Goal: Task Accomplishment & Management: Manage account settings

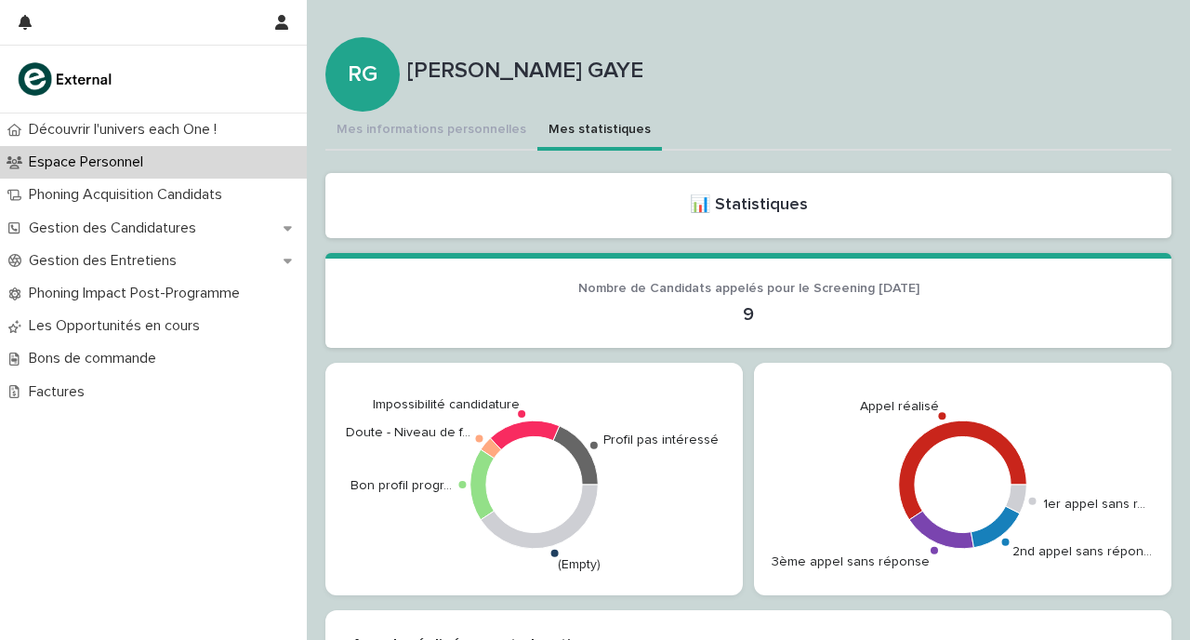
click at [456, 126] on button "Mes informations personnelles" at bounding box center [432, 131] width 212 height 39
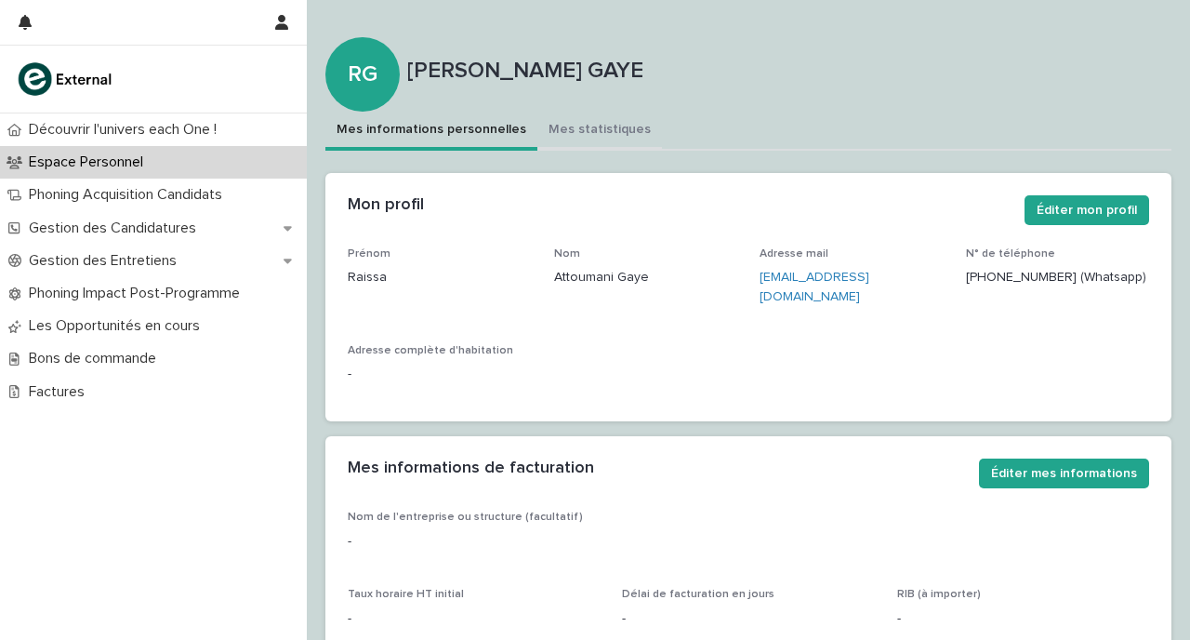
click at [571, 126] on button "Mes statistiques" at bounding box center [600, 131] width 125 height 39
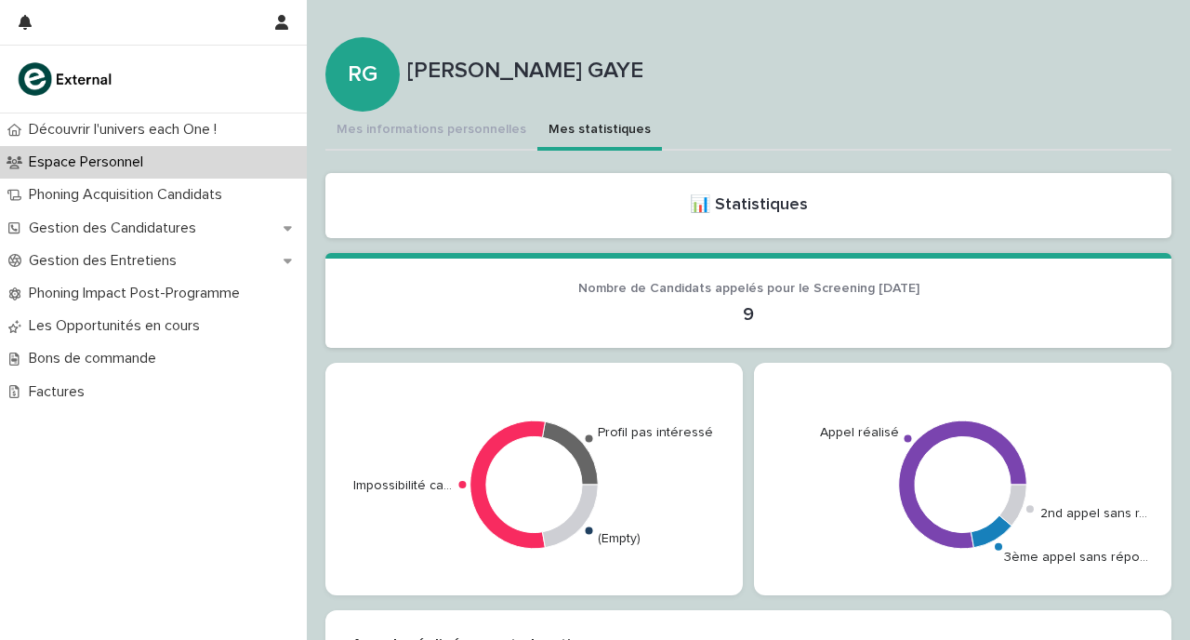
click at [574, 116] on button "Mes statistiques" at bounding box center [600, 131] width 125 height 39
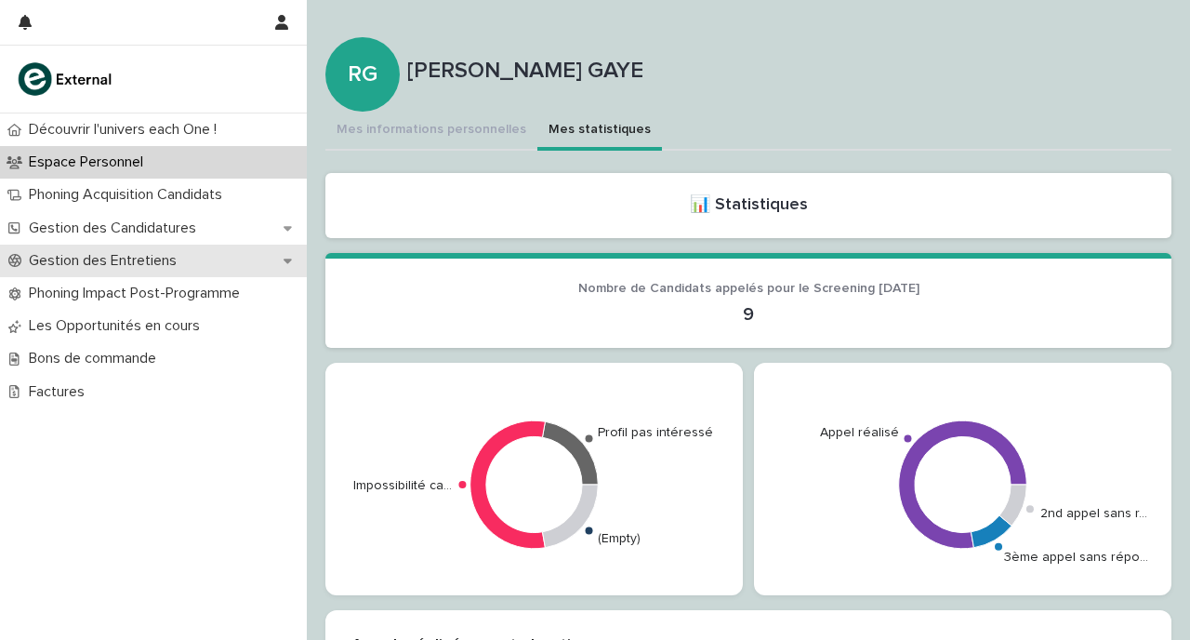
click at [199, 259] on div "Gestion des Entretiens" at bounding box center [153, 261] width 307 height 33
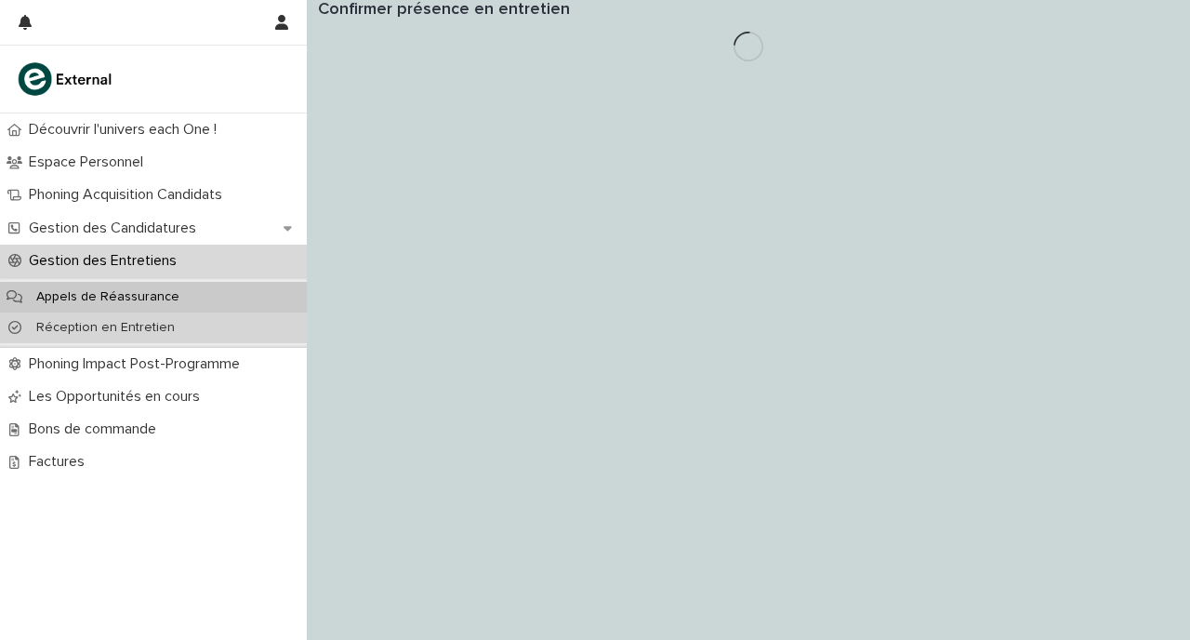
click at [194, 326] on div "Réception en Entretien" at bounding box center [153, 327] width 307 height 31
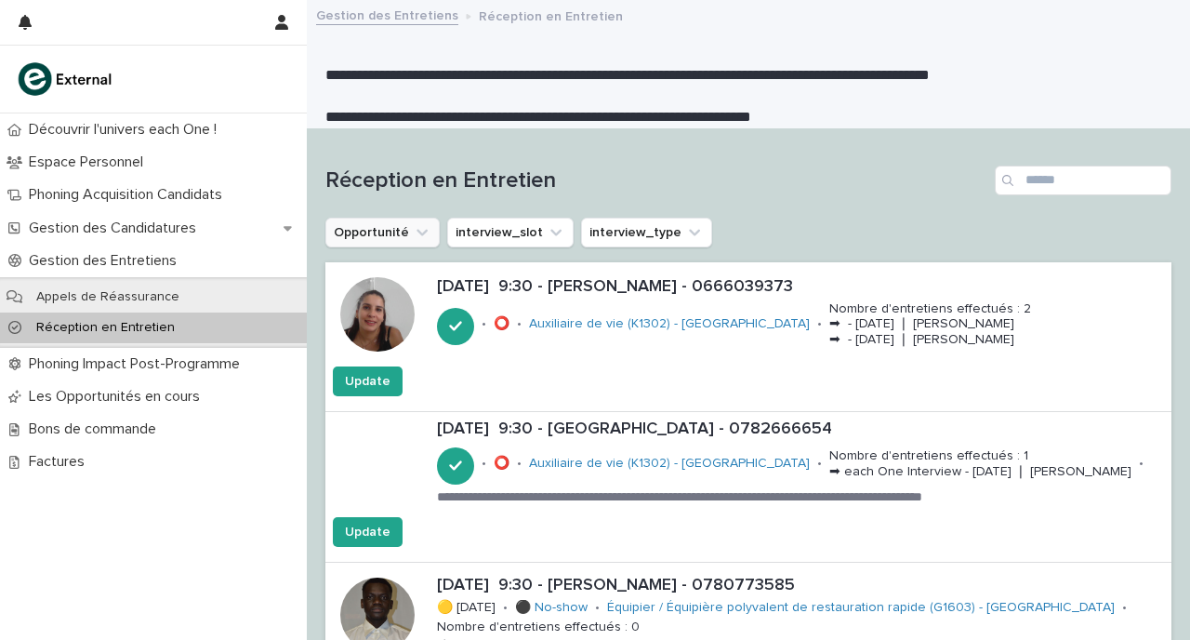
click at [380, 229] on button "Opportunité" at bounding box center [383, 233] width 114 height 30
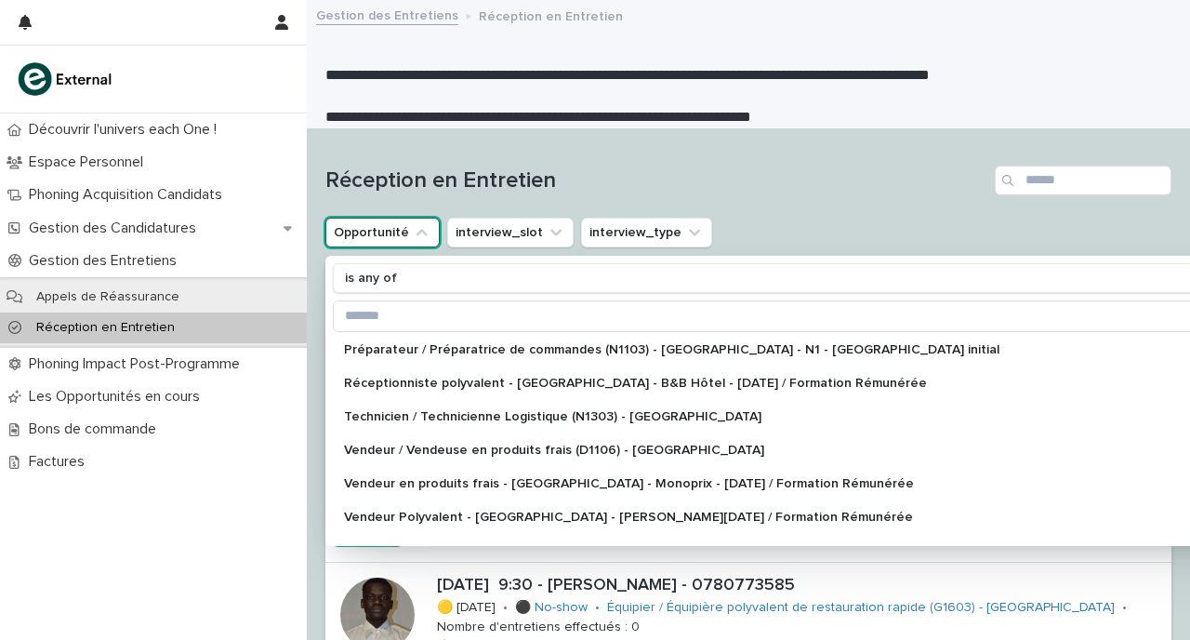
scroll to position [380, 0]
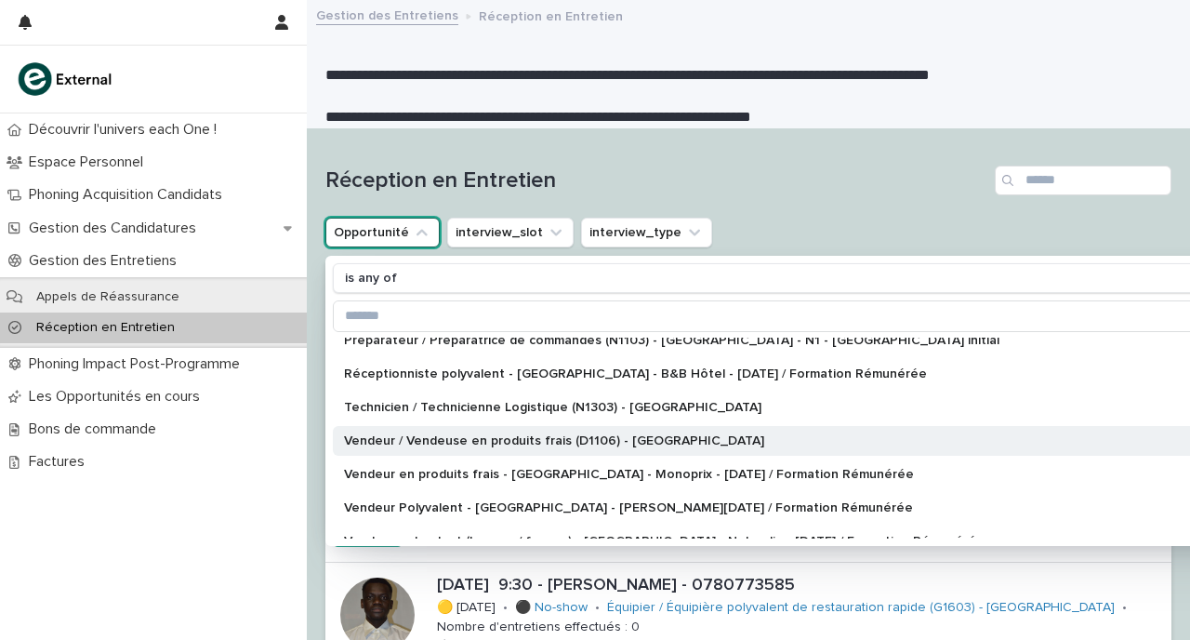
click at [492, 435] on p "Vendeur / Vendeuse en produits frais (D1106) - [GEOGRAPHIC_DATA]" at bounding box center [815, 440] width 942 height 13
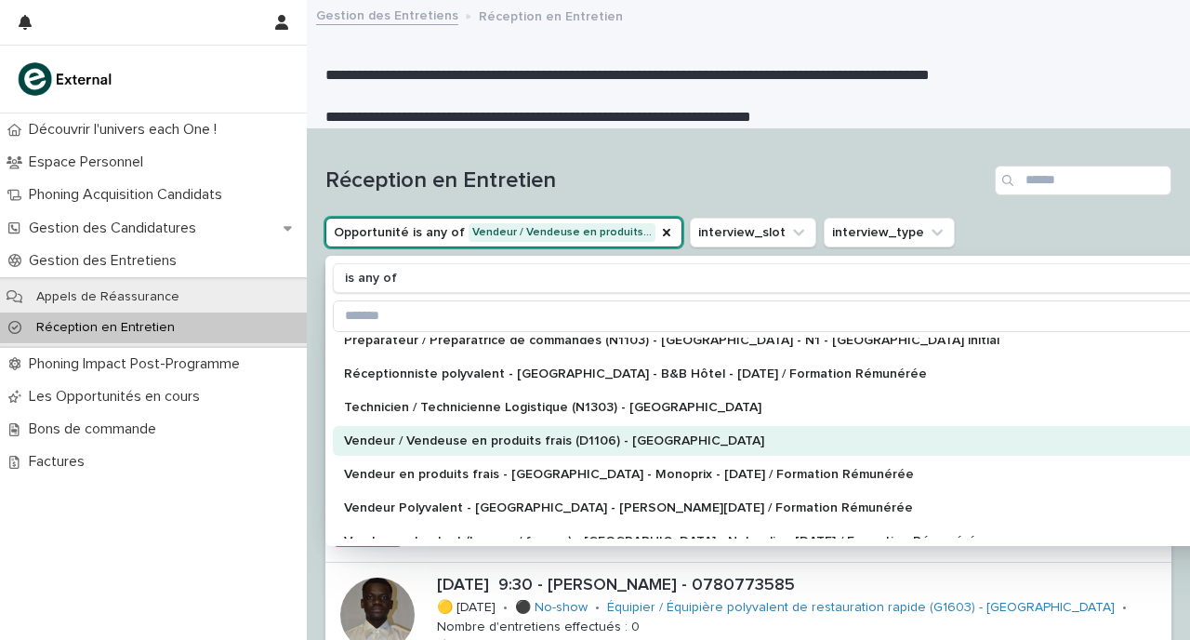
click at [901, 153] on div "Réception en Entretien" at bounding box center [749, 172] width 846 height 89
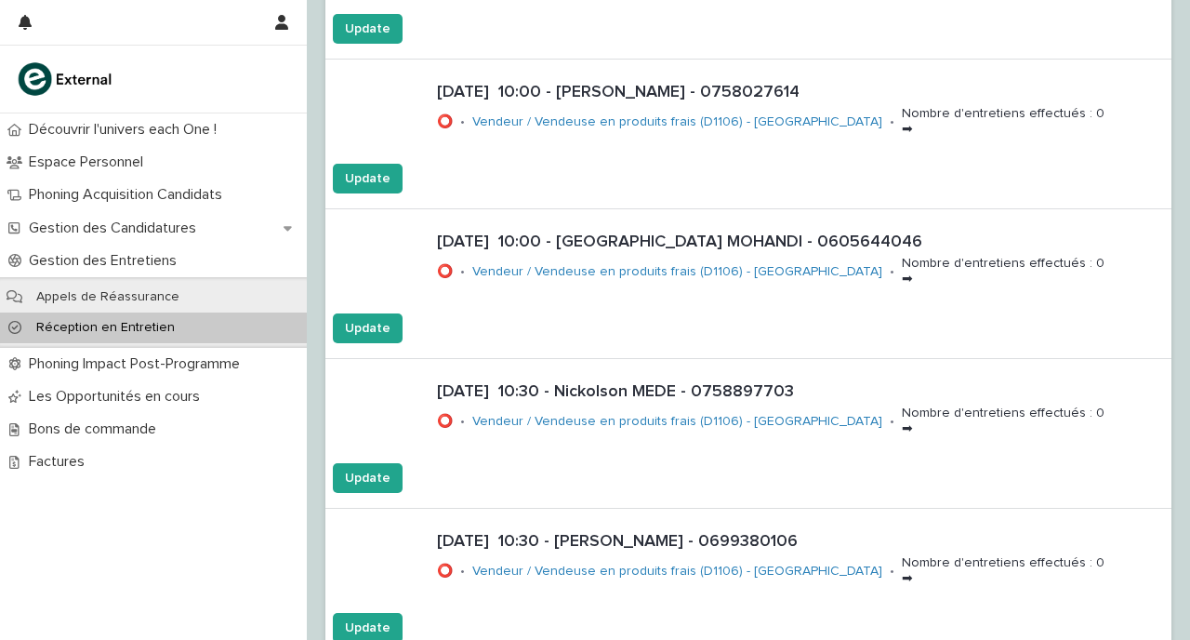
scroll to position [1921, 0]
click at [690, 403] on div "[DATE] 10:30 - Nickolson MEDE - 0758897703 ⭕ • Vendeur / Vendeuse en produits f…" at bounding box center [801, 410] width 742 height 73
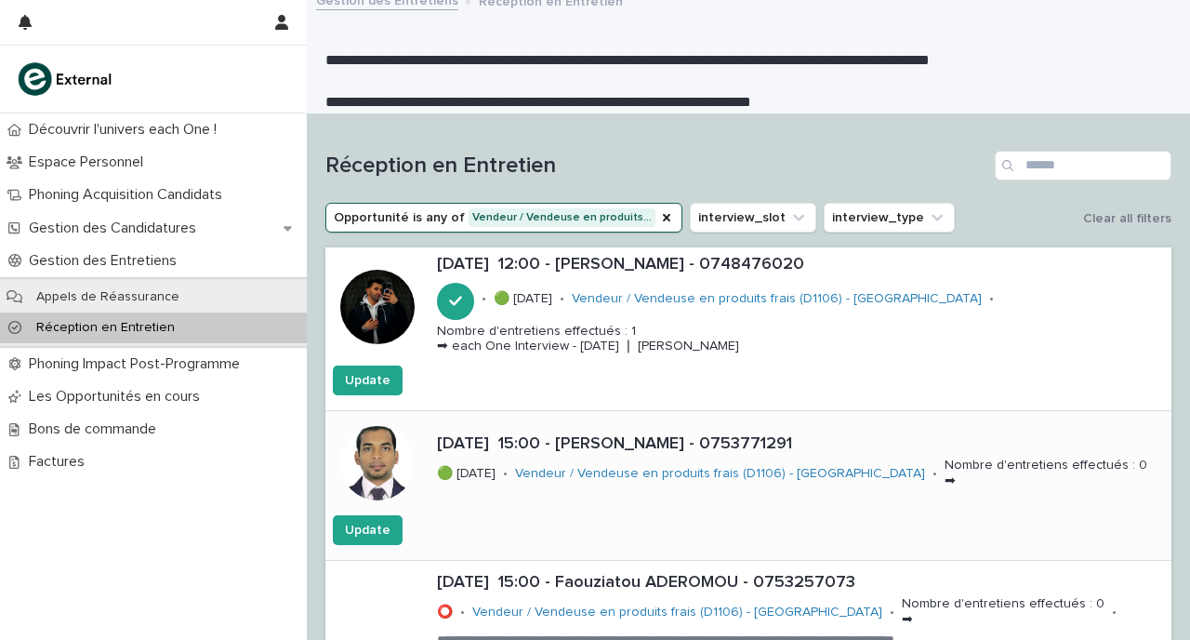
scroll to position [19, 0]
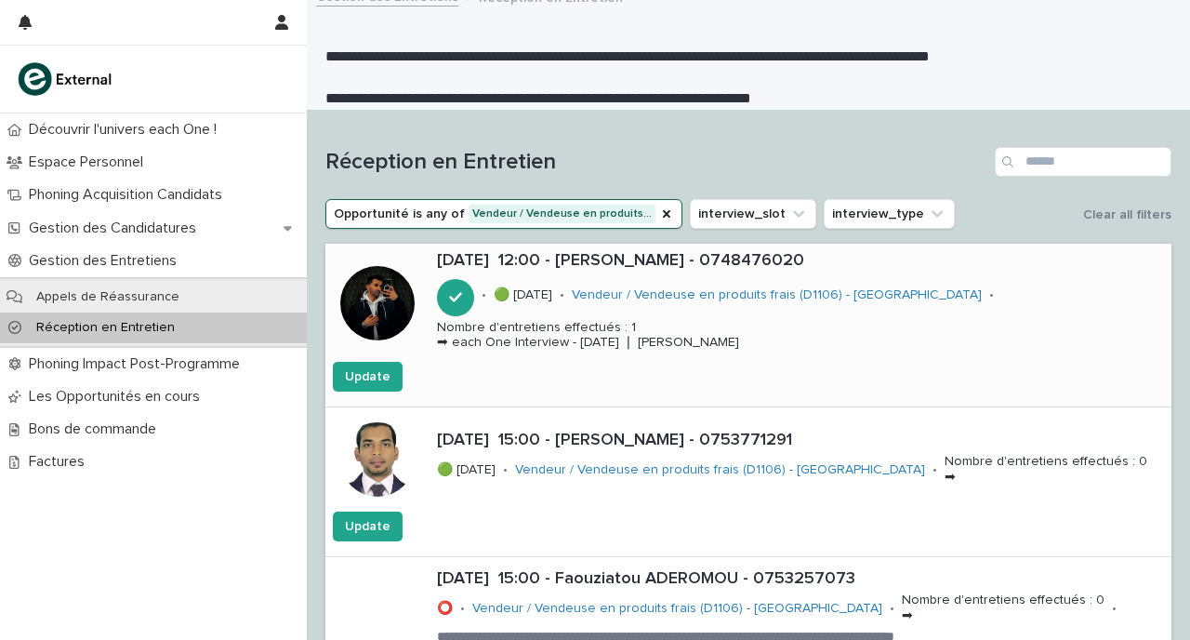
click at [739, 323] on p "Nombre d'entretiens effectués : 1 ➡ each One Interview - [DATE] ❘ [PERSON_NAME]" at bounding box center [588, 336] width 302 height 32
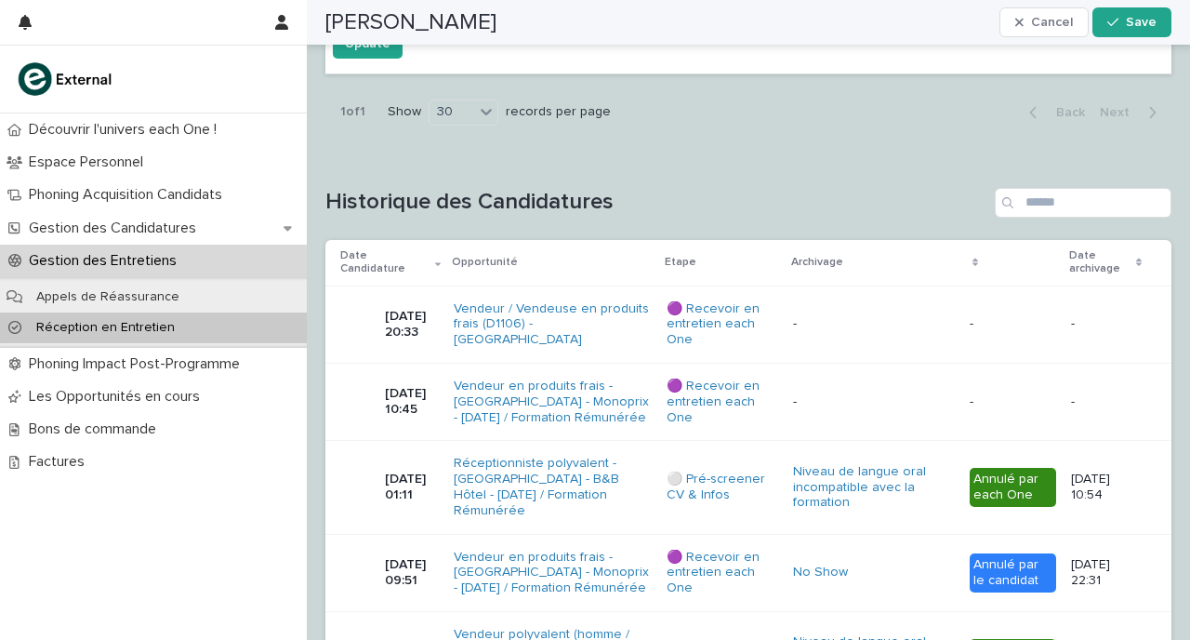
scroll to position [1440, 0]
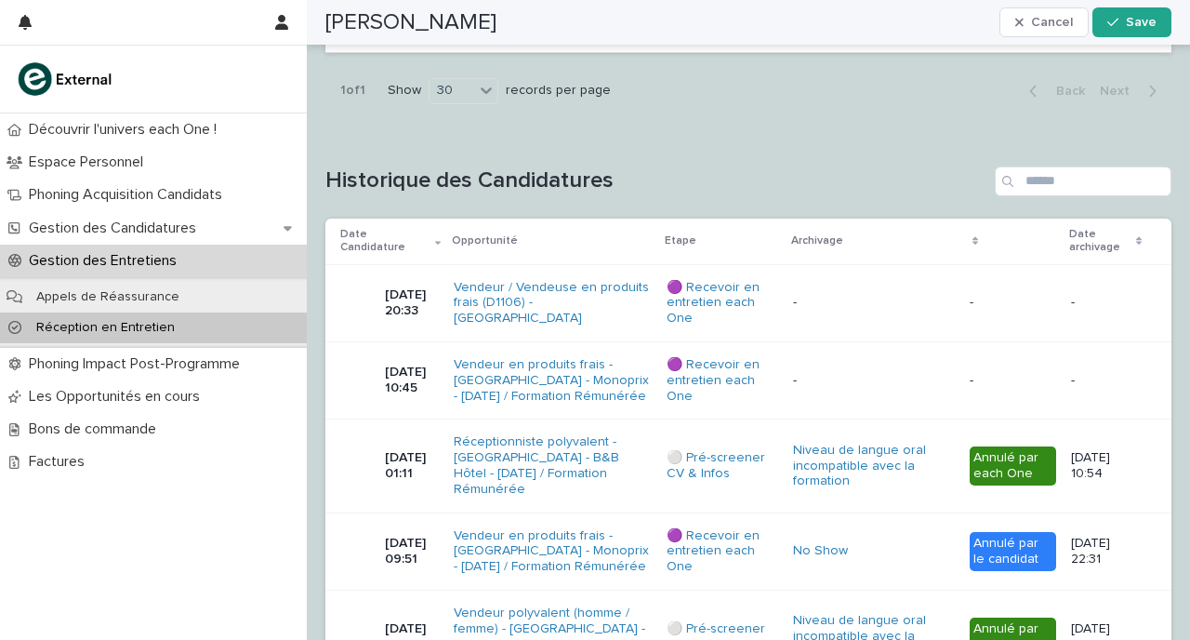
click at [810, 302] on p "-" at bounding box center [874, 303] width 162 height 16
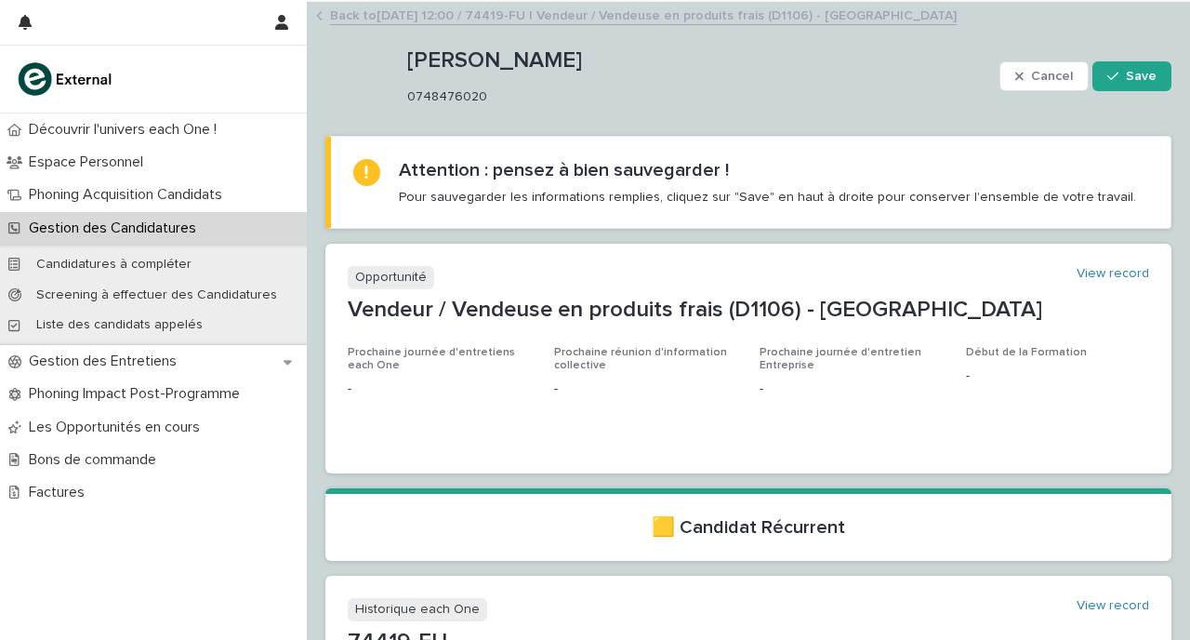
click at [375, 11] on link "Back to [DATE] 12:00 / 74419-FU | Vendeur / Vendeuse en produits frais (D1106) …" at bounding box center [643, 14] width 627 height 21
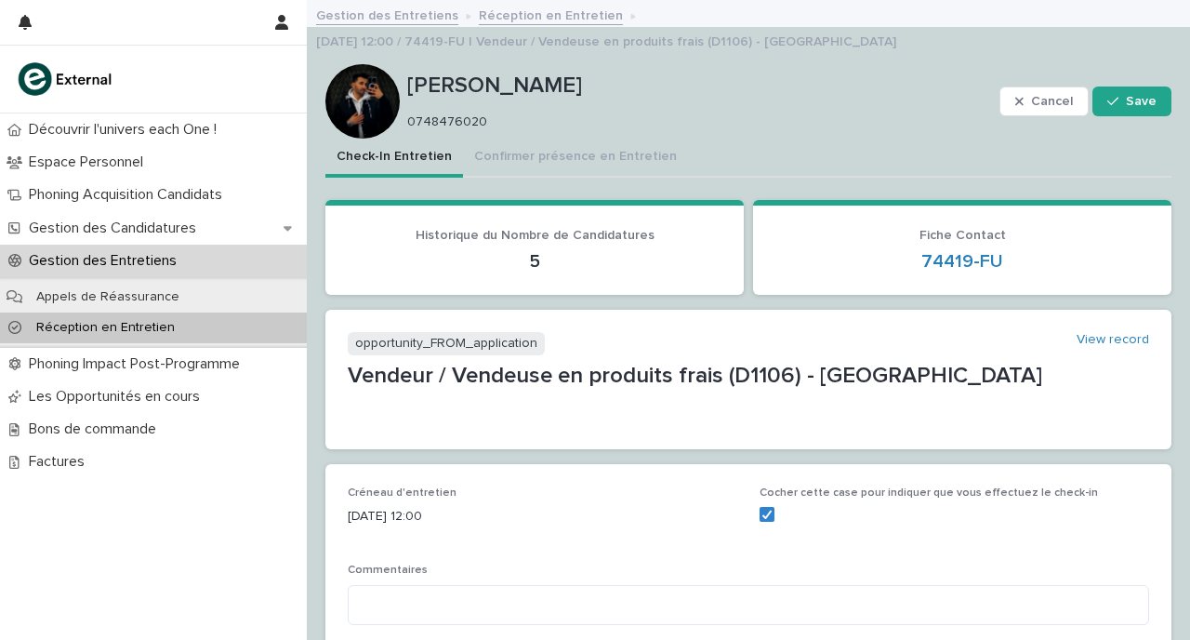
click at [509, 23] on link "Réception en Entretien" at bounding box center [551, 14] width 144 height 21
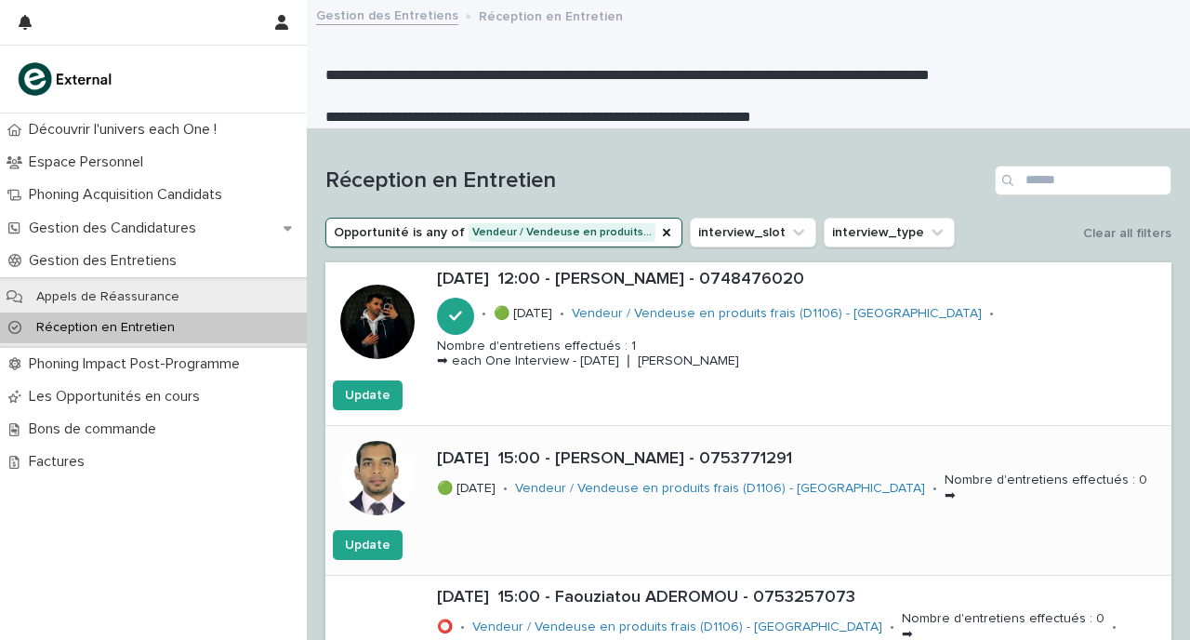
scroll to position [185, 0]
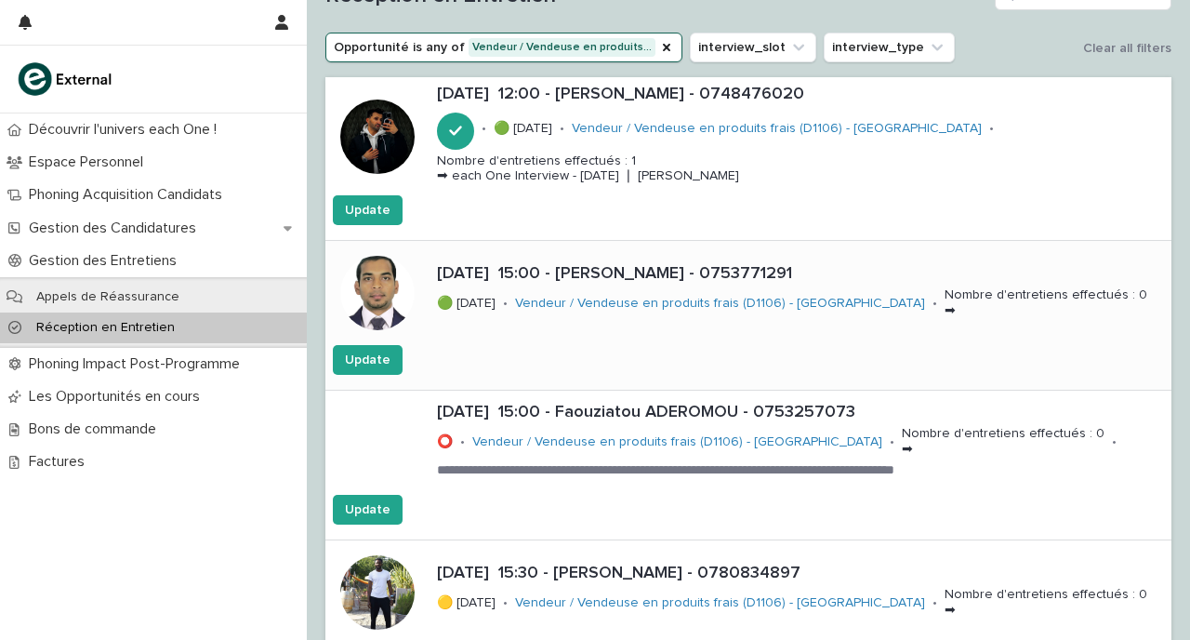
click at [716, 326] on div "[DATE] 15:00 - [PERSON_NAME] - 0753771291 🟢 [DATE] • Vendeur / Vendeuse en prod…" at bounding box center [801, 293] width 742 height 73
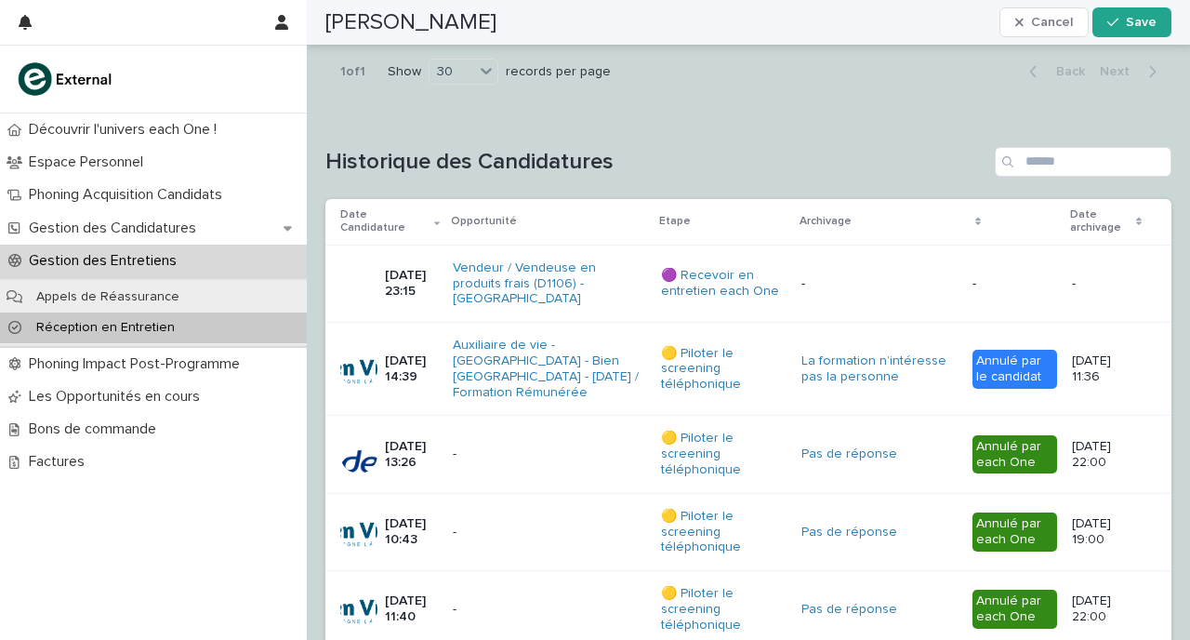
scroll to position [1023, 0]
click at [865, 275] on p "-" at bounding box center [879, 283] width 155 height 16
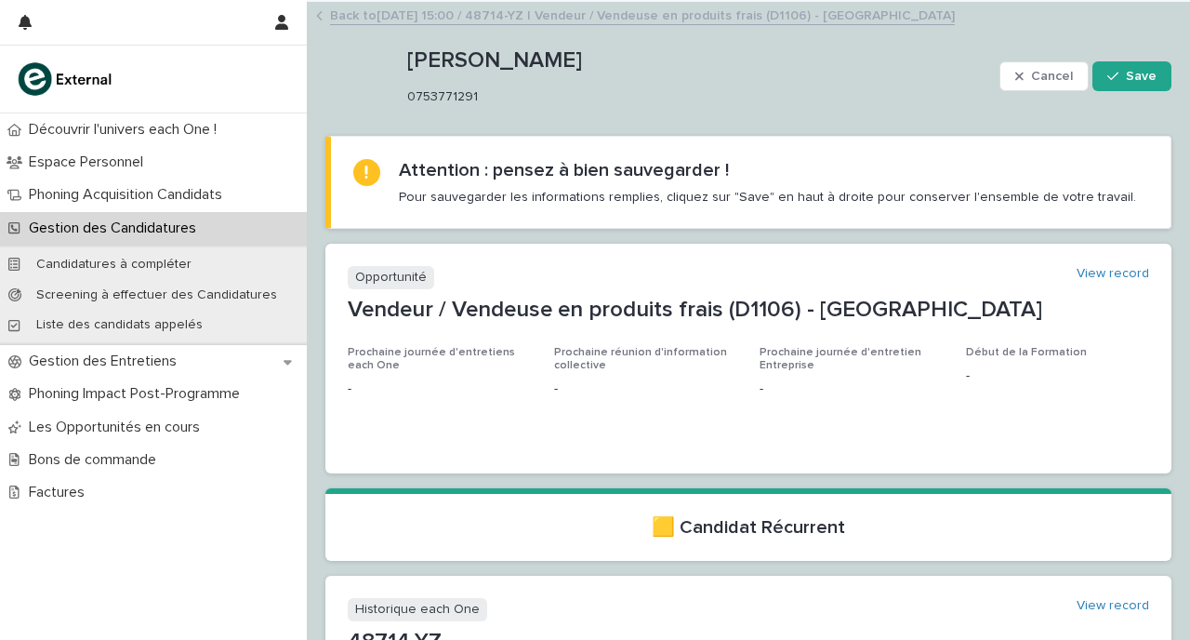
click at [390, 17] on link "Back to [DATE] 15:00 / 48714-YZ | Vendeur / Vendeuse en produits frais (D1106) …" at bounding box center [642, 14] width 625 height 21
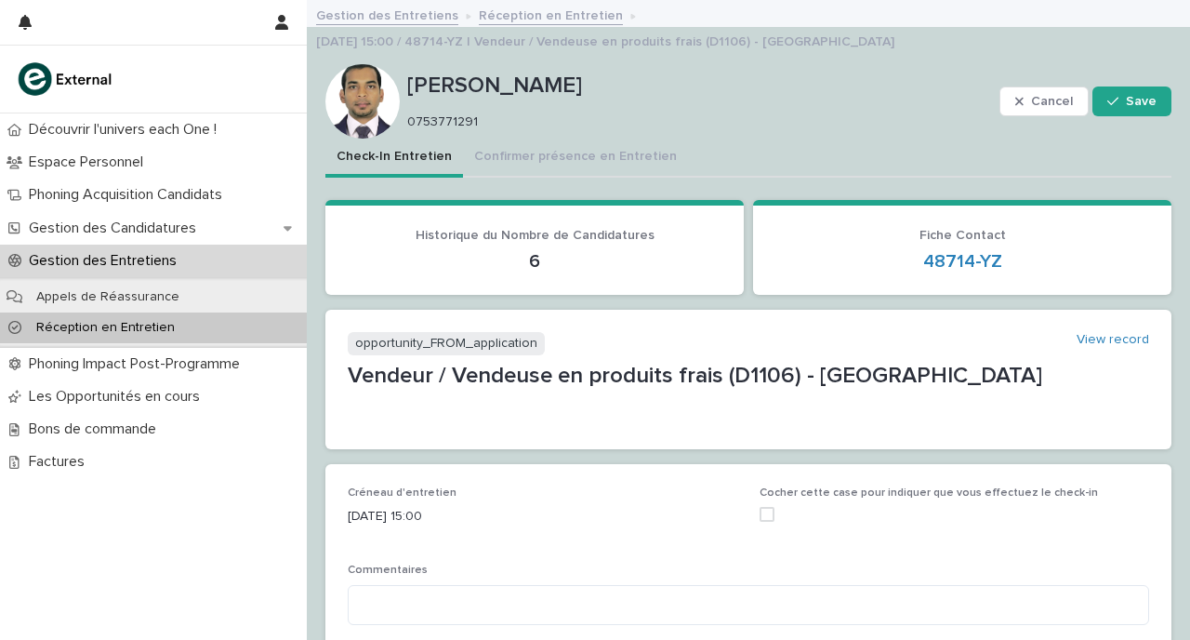
click at [548, 15] on link "Réception en Entretien" at bounding box center [551, 14] width 144 height 21
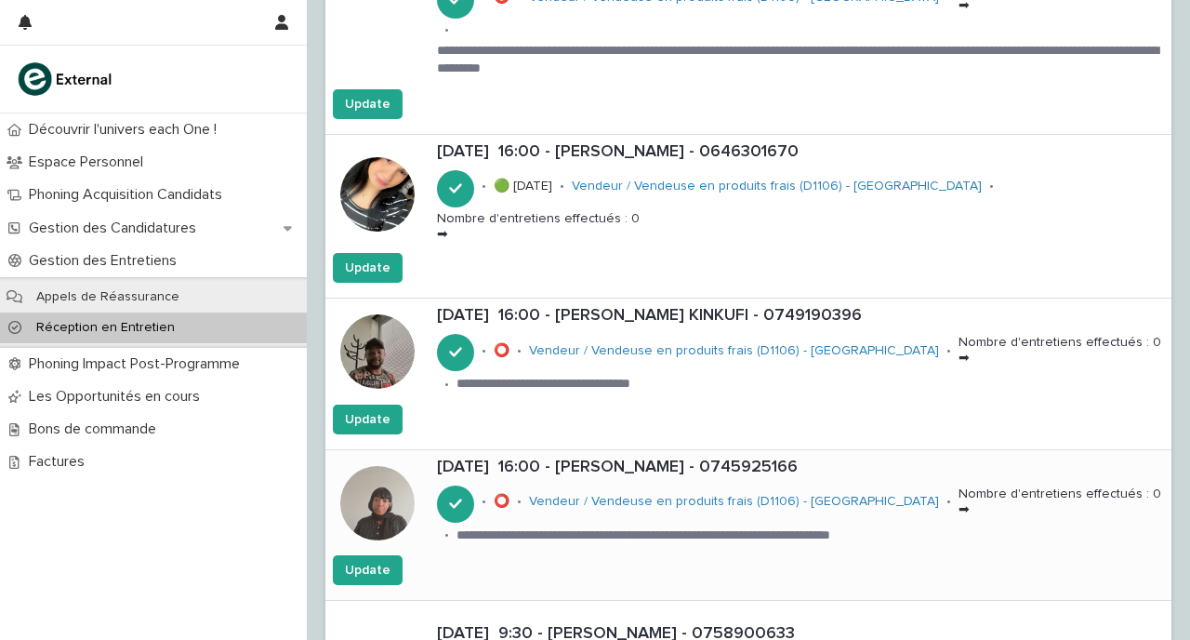
scroll to position [1077, 0]
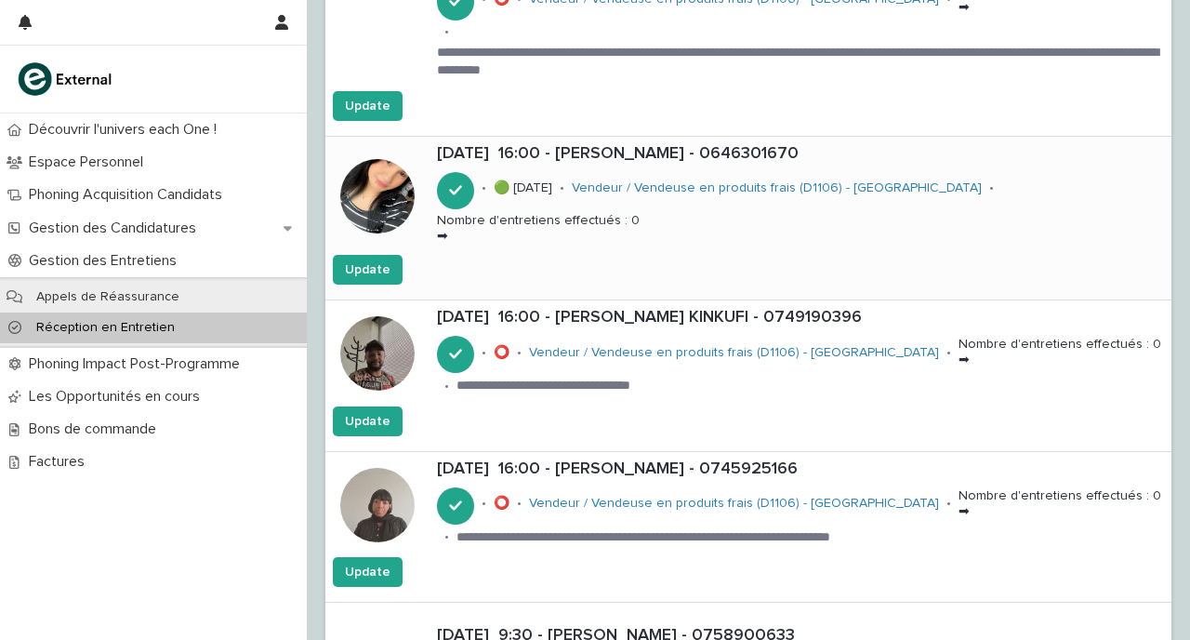
click at [789, 220] on div "[DATE] 16:00 - [PERSON_NAME] - 0646301670 • 🟢 [DATE] • Vendeur / Vendeuse en pr…" at bounding box center [749, 196] width 846 height 118
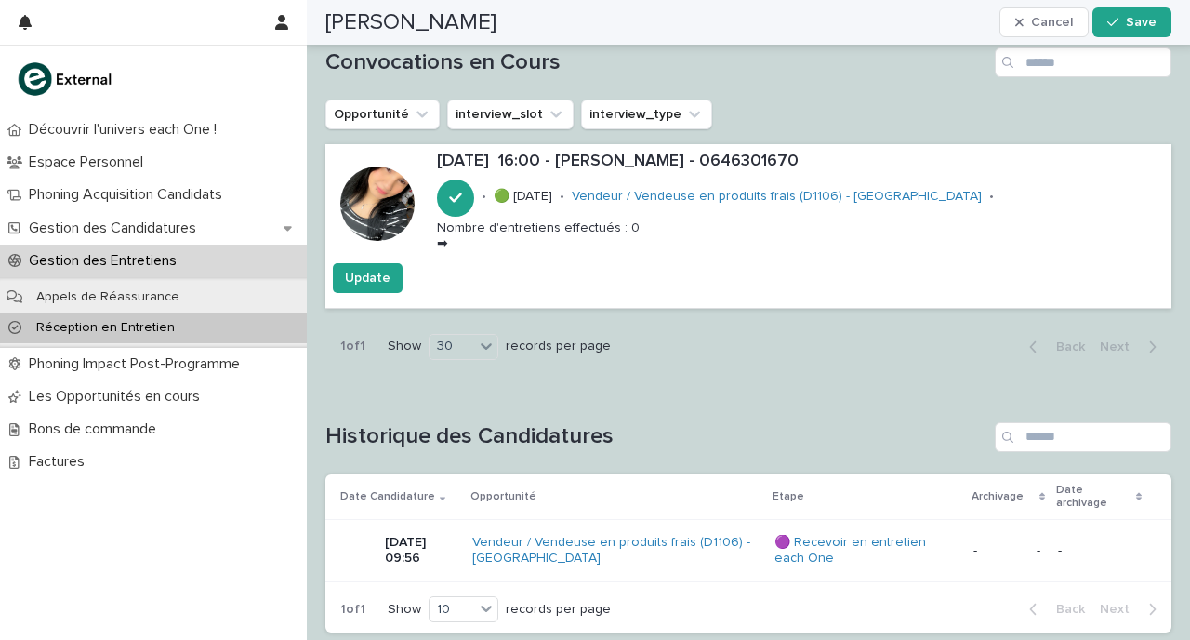
scroll to position [1318, 0]
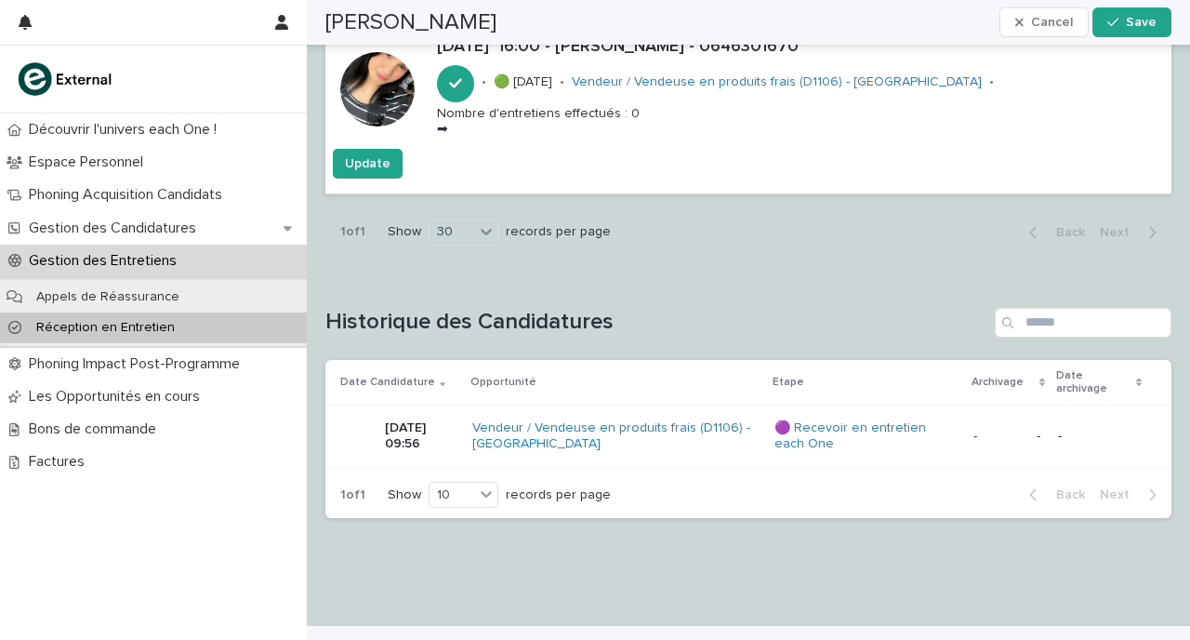
click at [900, 419] on div "🟣 Recevoir en entretien each One" at bounding box center [867, 436] width 184 height 47
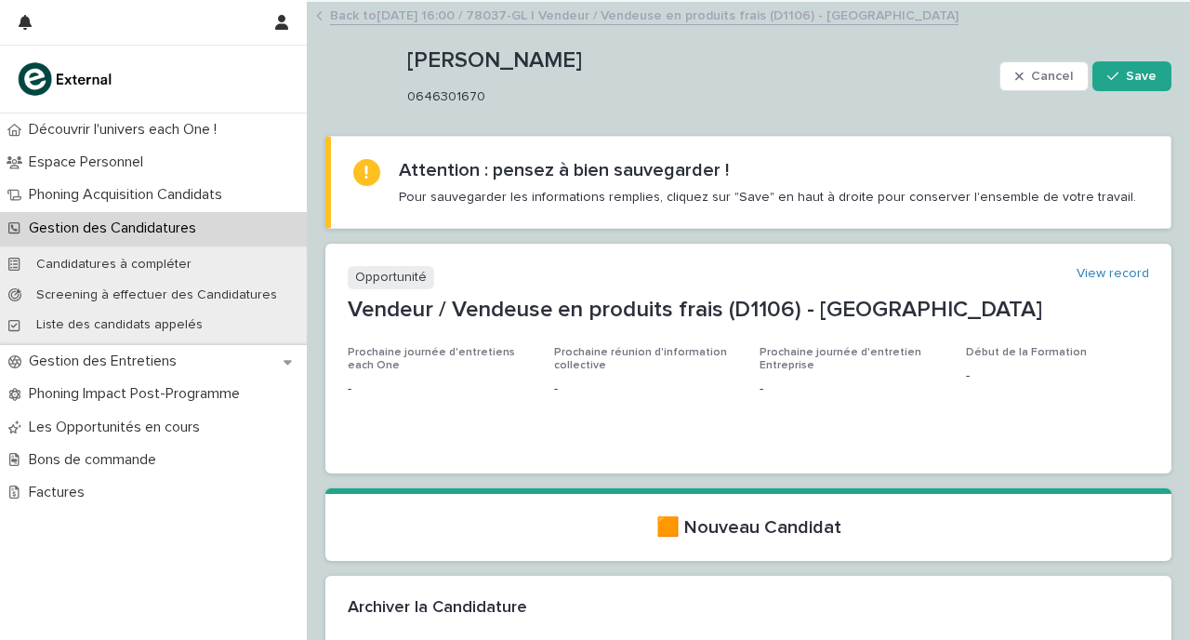
click at [359, 9] on link "Back to [DATE] 16:00 / 78037-GL | Vendeur / Vendeuse en produits frais (D1106) …" at bounding box center [644, 14] width 629 height 21
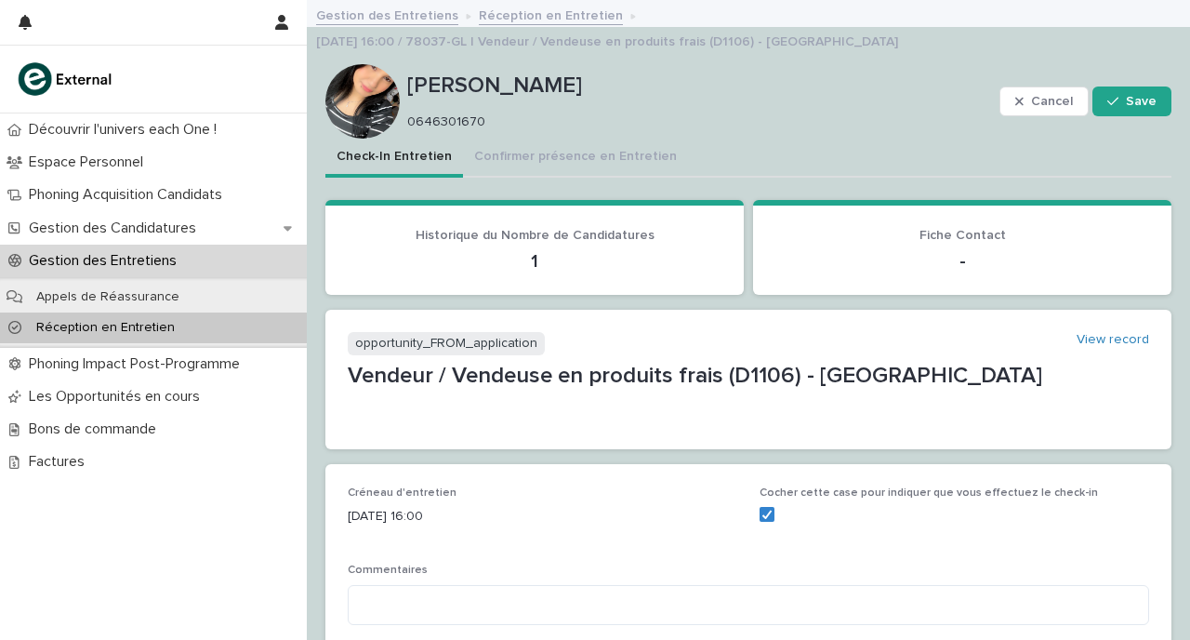
click at [532, 7] on link "Réception en Entretien" at bounding box center [551, 14] width 144 height 21
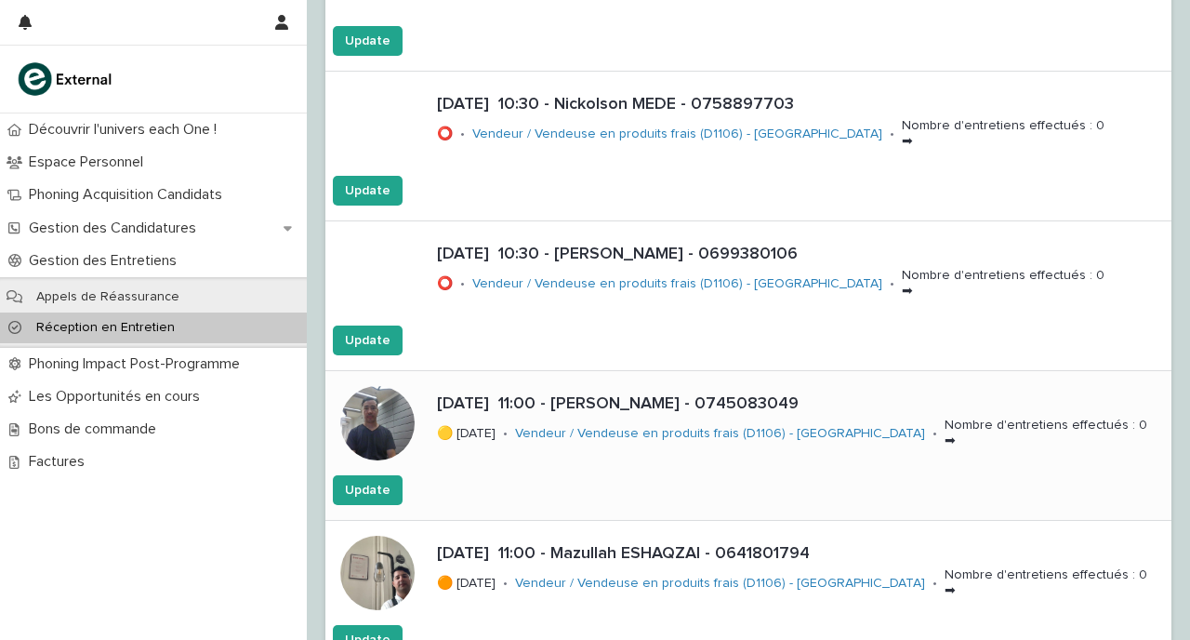
scroll to position [2519, 0]
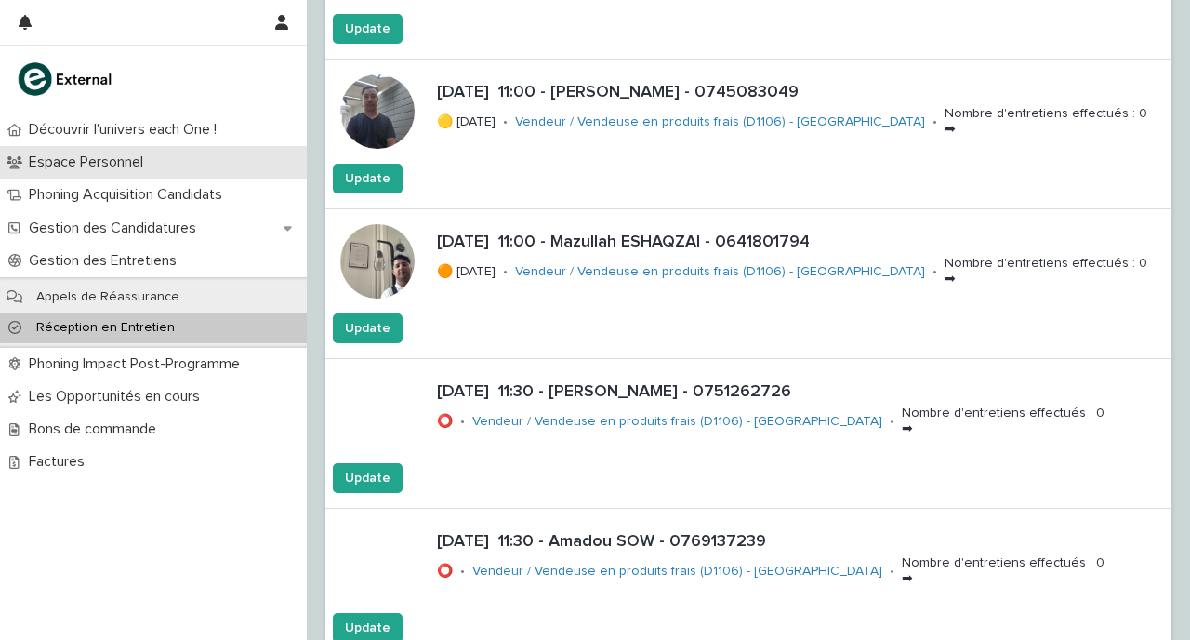
click at [136, 152] on div "Espace Personnel" at bounding box center [153, 162] width 307 height 33
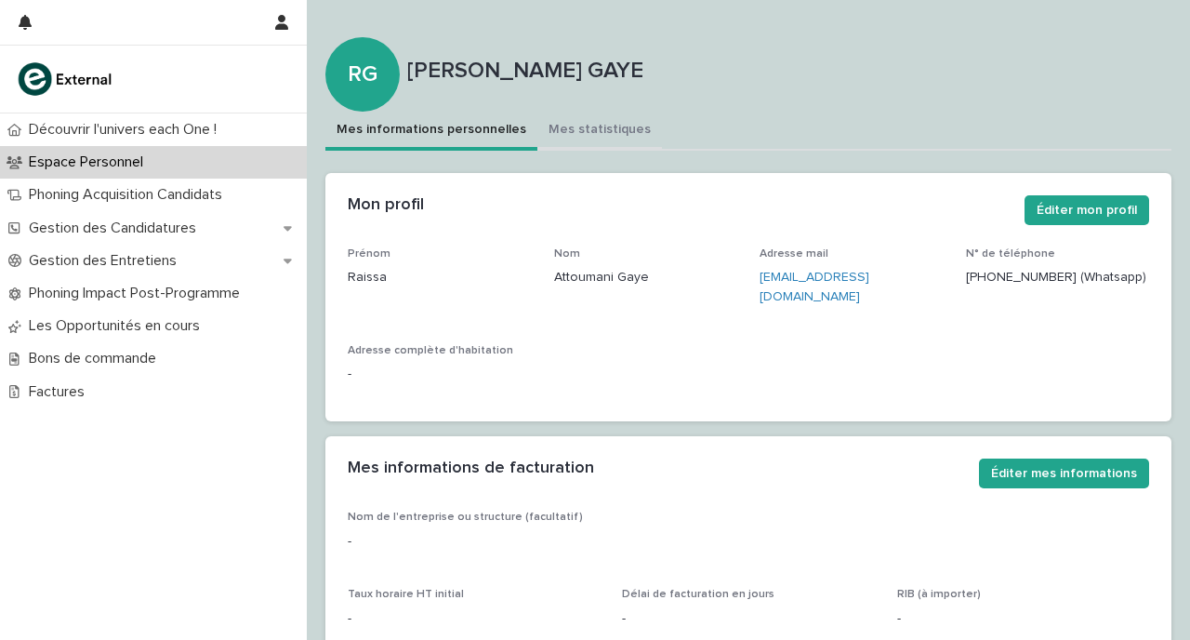
click at [564, 115] on button "Mes statistiques" at bounding box center [600, 131] width 125 height 39
